Goal: Task Accomplishment & Management: Manage account settings

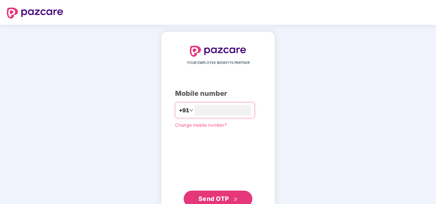
type input "**********"
click at [205, 203] on button "Send OTP" at bounding box center [218, 199] width 69 height 16
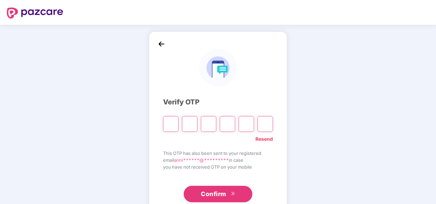
type input "*"
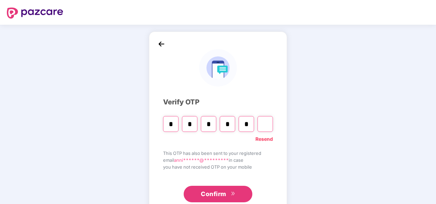
type input "*"
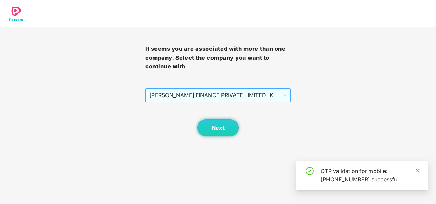
click at [258, 94] on span "[PERSON_NAME] FINANCE PRIVATE LIMITED - KF100007 - ADMIN" at bounding box center [217, 95] width 137 height 13
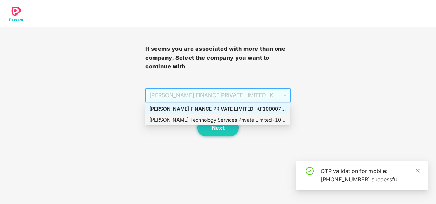
click at [210, 121] on div "[PERSON_NAME] Technology Services Private Limited - 101010 - ADMIN" at bounding box center [217, 120] width 137 height 8
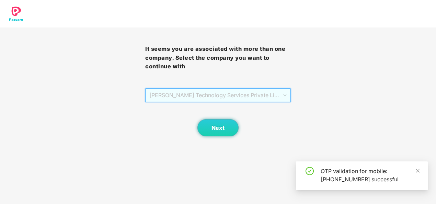
click at [215, 91] on span "[PERSON_NAME] Technology Services Private Limited - 101010 - ADMIN" at bounding box center [217, 95] width 137 height 13
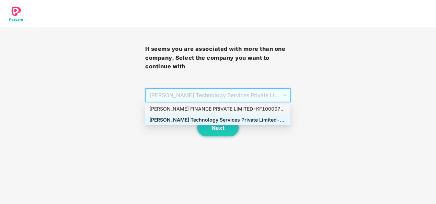
click at [209, 108] on div "[PERSON_NAME] FINANCE PRIVATE LIMITED - KF100007 - ADMIN" at bounding box center [217, 109] width 137 height 8
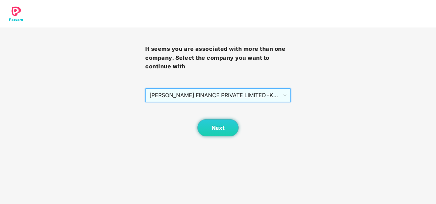
drag, startPoint x: 211, startPoint y: 92, endPoint x: 208, endPoint y: 119, distance: 26.5
click at [211, 92] on span "[PERSON_NAME] FINANCE PRIVATE LIMITED - KF100007 - ADMIN" at bounding box center [217, 95] width 137 height 13
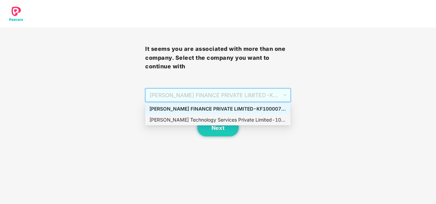
click at [202, 119] on div "[PERSON_NAME] Technology Services Private Limited - 101010 - ADMIN" at bounding box center [217, 120] width 137 height 8
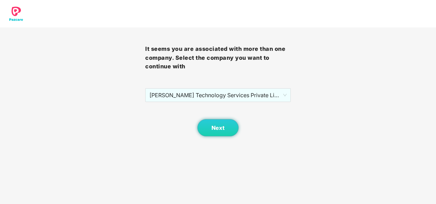
click at [225, 138] on body "It seems you are associated with more than one company. Select the company you …" at bounding box center [218, 102] width 436 height 204
click at [223, 129] on span "Next" at bounding box center [218, 128] width 13 height 7
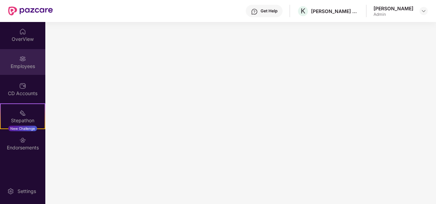
click at [25, 68] on div "Employees" at bounding box center [22, 66] width 45 height 7
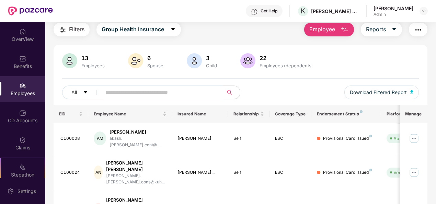
scroll to position [34, 0]
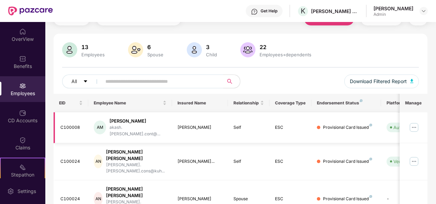
click at [413, 122] on img at bounding box center [414, 127] width 11 height 11
click at [141, 121] on div "[PERSON_NAME]" at bounding box center [138, 121] width 57 height 7
click at [412, 126] on img at bounding box center [414, 127] width 11 height 11
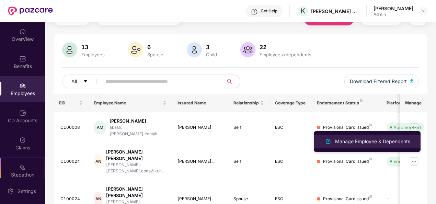
click at [377, 143] on div "Manage Employee & Dependents" at bounding box center [373, 142] width 78 height 8
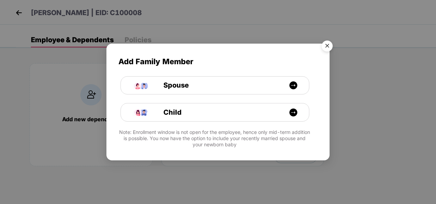
click at [327, 44] on img "Close" at bounding box center [327, 46] width 19 height 19
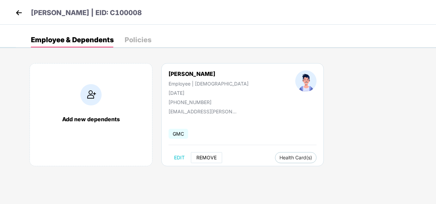
click at [213, 158] on span "REMOVE" at bounding box center [206, 157] width 20 height 5
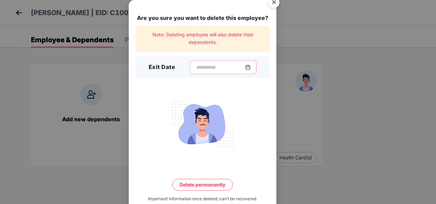
click at [218, 66] on input at bounding box center [220, 67] width 49 height 7
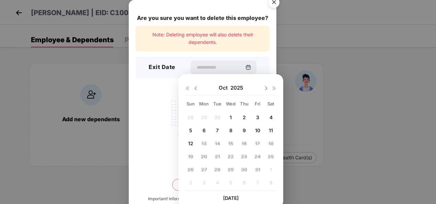
click at [258, 127] on span "10" at bounding box center [257, 130] width 5 height 6
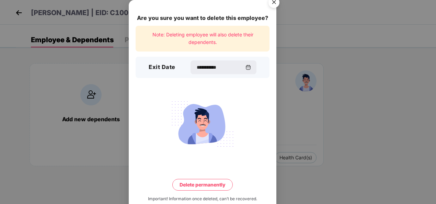
type input "**********"
click at [205, 184] on button "Delete permanently" at bounding box center [202, 185] width 60 height 12
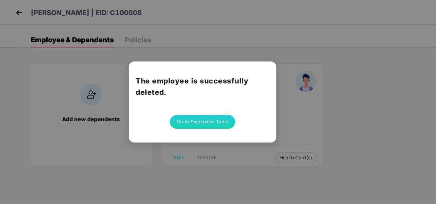
click at [358, 93] on div "The employee is successfully deleted. Go to Employees Table" at bounding box center [218, 102] width 436 height 204
click at [198, 123] on button "Go to Employees Table" at bounding box center [202, 122] width 65 height 14
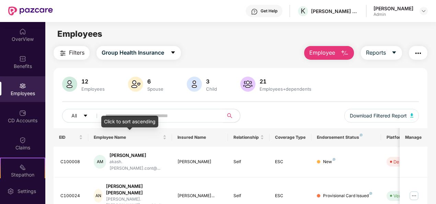
click at [145, 116] on div "Click to sort ascending" at bounding box center [129, 122] width 57 height 12
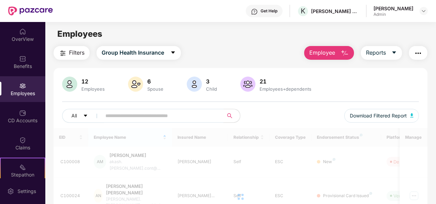
click at [140, 113] on input "text" at bounding box center [159, 116] width 109 height 10
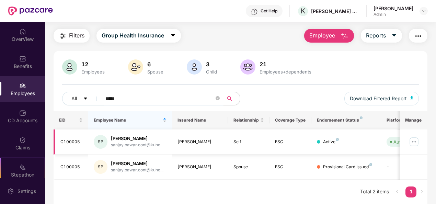
scroll to position [22, 0]
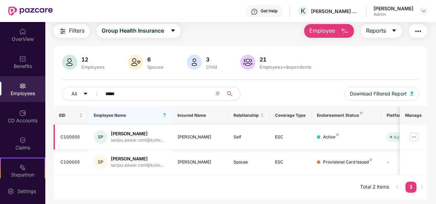
type input "*****"
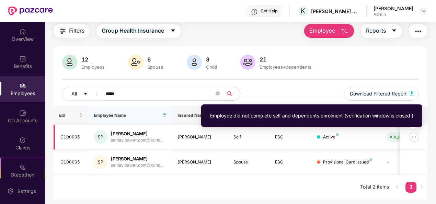
click at [397, 136] on div "Auto Verified" at bounding box center [406, 137] width 27 height 7
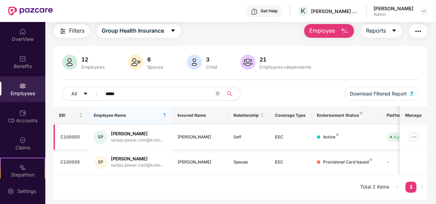
click at [414, 137] on img at bounding box center [414, 137] width 11 height 11
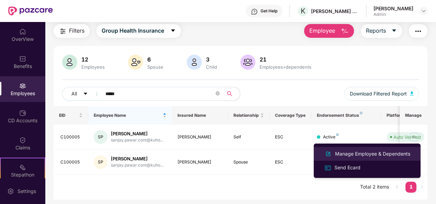
click at [347, 154] on div "Manage Employee & Dependents" at bounding box center [373, 154] width 78 height 8
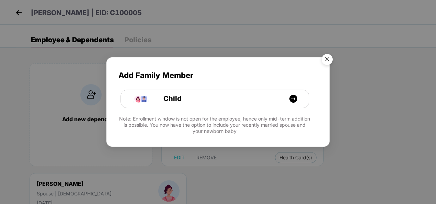
click at [329, 59] on img "Close" at bounding box center [327, 60] width 19 height 19
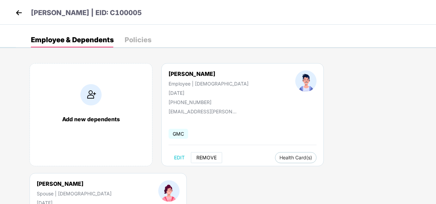
click at [211, 153] on button "REMOVE" at bounding box center [206, 157] width 31 height 11
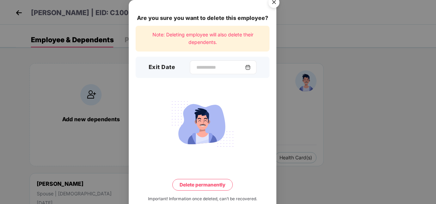
click at [249, 65] on img at bounding box center [247, 67] width 5 height 5
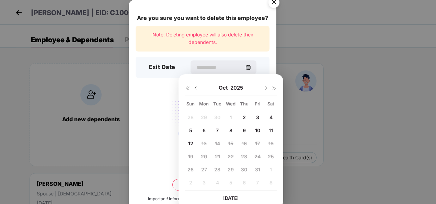
click at [254, 133] on div "10" at bounding box center [257, 130] width 10 height 10
type input "**********"
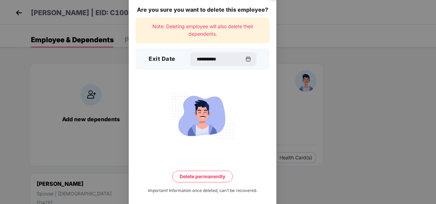
scroll to position [15, 0]
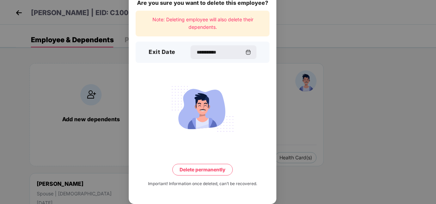
click at [206, 171] on button "Delete permanently" at bounding box center [202, 170] width 60 height 12
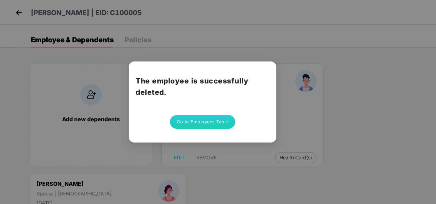
drag, startPoint x: 185, startPoint y: 14, endPoint x: 180, endPoint y: 8, distance: 7.5
click at [185, 13] on div "The employee is successfully deleted. Go to Employees Table" at bounding box center [218, 102] width 436 height 204
click at [80, 68] on div "The employee is successfully deleted. Go to Employees Table" at bounding box center [218, 102] width 436 height 204
click at [217, 124] on button "Go to Employees Table" at bounding box center [202, 122] width 65 height 14
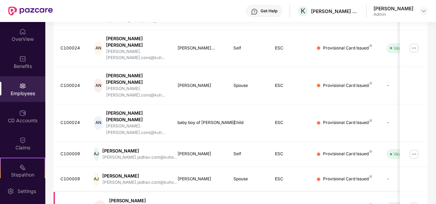
scroll to position [216, 0]
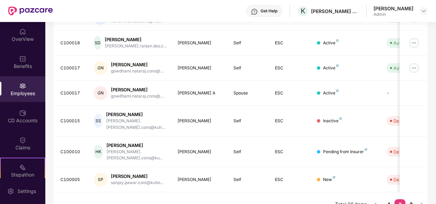
click at [416, 199] on link "3" at bounding box center [410, 204] width 11 height 10
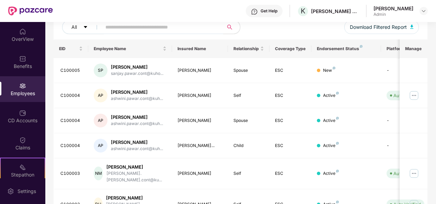
scroll to position [192, 0]
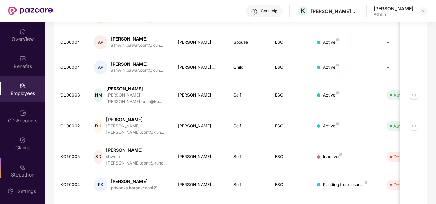
scroll to position [157, 0]
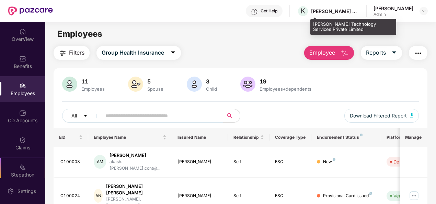
click at [348, 11] on div "[PERSON_NAME] Technology Services Private Limited" at bounding box center [335, 11] width 48 height 7
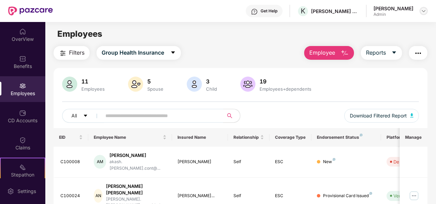
click at [420, 9] on div at bounding box center [424, 11] width 8 height 8
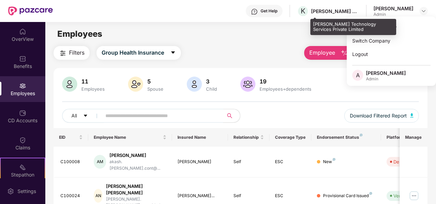
click at [359, 14] on div "[PERSON_NAME] Technology Services Private Limited" at bounding box center [335, 11] width 48 height 7
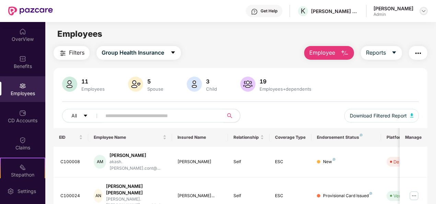
drag, startPoint x: 426, startPoint y: 9, endPoint x: 421, endPoint y: 10, distance: 5.2
click at [425, 9] on img at bounding box center [423, 10] width 5 height 5
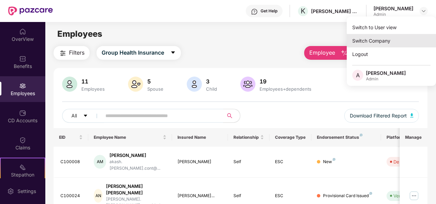
click at [377, 36] on div "Switch Company" at bounding box center [391, 40] width 89 height 13
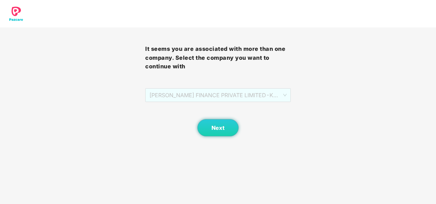
drag, startPoint x: 195, startPoint y: 93, endPoint x: 192, endPoint y: 115, distance: 22.1
click at [194, 93] on span "[PERSON_NAME] FINANCE PRIVATE LIMITED - KF100007 - ADMIN" at bounding box center [217, 95] width 137 height 13
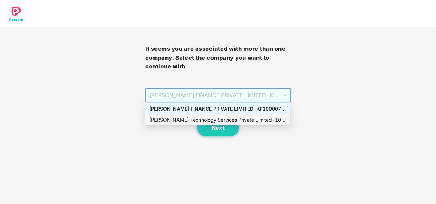
click at [187, 122] on div "[PERSON_NAME] Technology Services Private Limited - 101010 - ADMIN" at bounding box center [217, 120] width 137 height 8
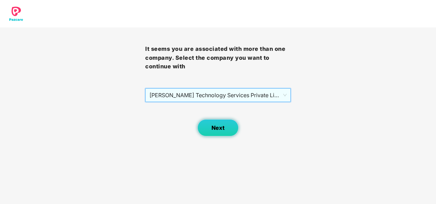
click at [219, 124] on button "Next" at bounding box center [217, 127] width 41 height 17
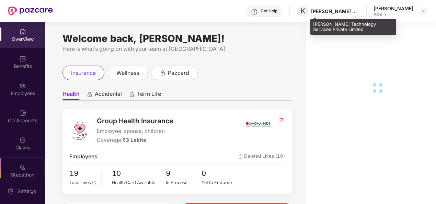
click at [351, 9] on div "[PERSON_NAME] Technology Services Private Limited" at bounding box center [335, 11] width 48 height 7
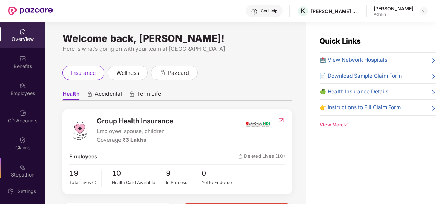
click at [397, 7] on div "[PERSON_NAME]" at bounding box center [394, 8] width 40 height 7
click at [420, 9] on div at bounding box center [424, 11] width 8 height 8
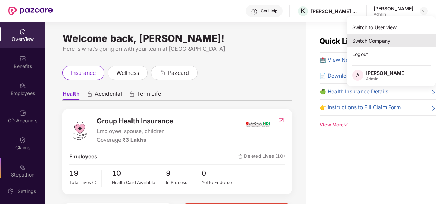
click at [382, 37] on div "Switch Company" at bounding box center [391, 40] width 89 height 13
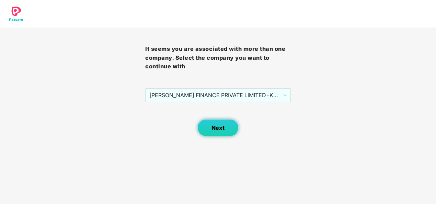
click at [220, 122] on button "Next" at bounding box center [217, 127] width 41 height 17
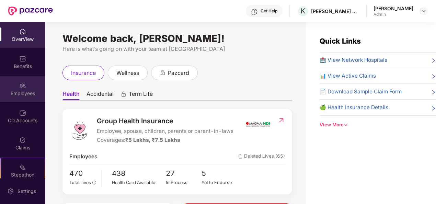
click at [31, 92] on div "Employees" at bounding box center [22, 93] width 45 height 7
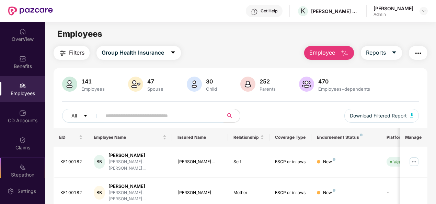
click at [126, 116] on input "text" at bounding box center [159, 116] width 109 height 10
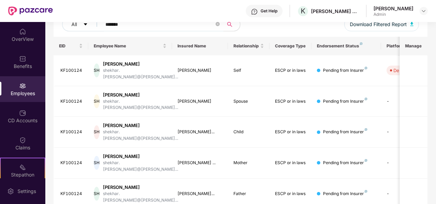
scroll to position [92, 0]
type input "*******"
